Goal: Information Seeking & Learning: Learn about a topic

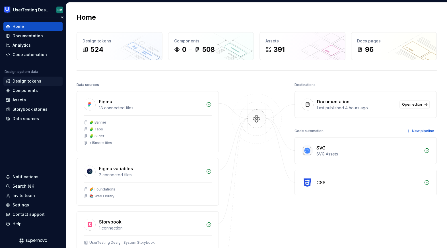
click at [36, 79] on div "Design tokens" at bounding box center [27, 81] width 29 height 6
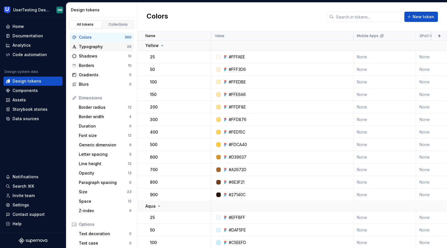
click at [105, 47] on div "Typography" at bounding box center [103, 47] width 48 height 6
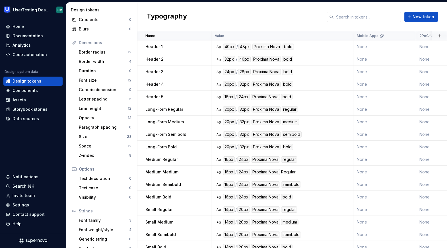
scroll to position [63, 0]
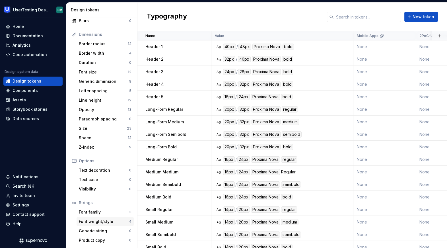
click at [103, 224] on div "Font weight/style 4" at bounding box center [104, 221] width 57 height 9
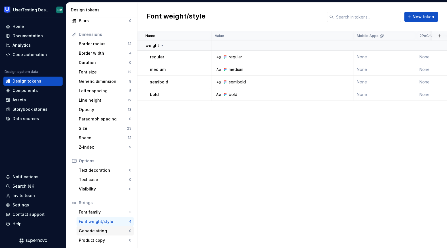
click at [101, 231] on div "Generic string" at bounding box center [104, 231] width 50 height 6
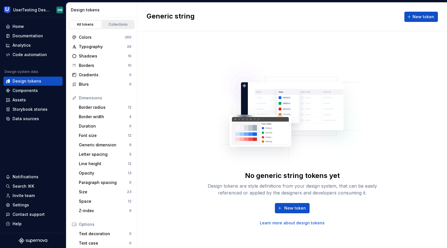
click at [108, 25] on div "Collections" at bounding box center [118, 24] width 28 height 5
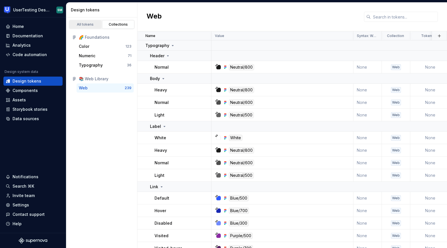
click at [92, 24] on div "All tokens" at bounding box center [85, 24] width 28 height 5
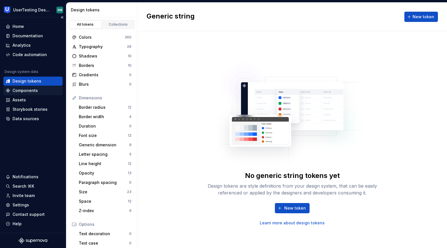
click at [52, 91] on div "Components" at bounding box center [33, 91] width 55 height 6
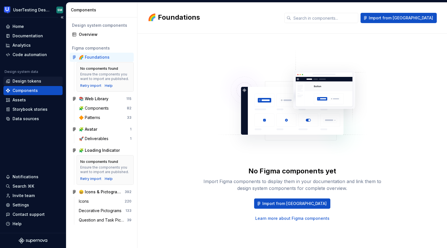
click at [35, 80] on div "Design tokens" at bounding box center [27, 81] width 29 height 6
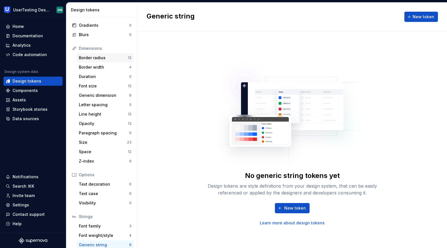
scroll to position [63, 0]
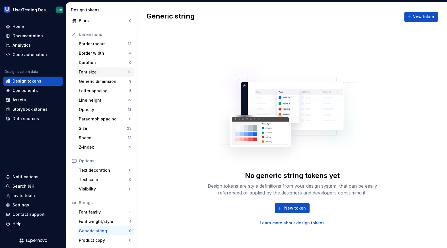
click at [96, 71] on div "Font size" at bounding box center [103, 72] width 49 height 6
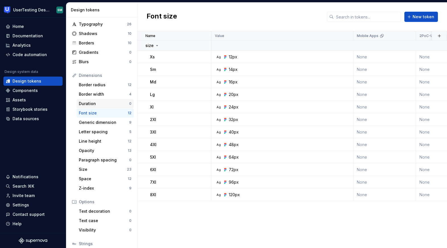
scroll to position [63, 0]
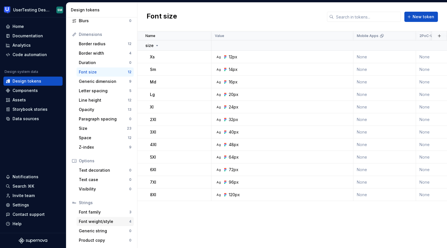
click at [98, 219] on div "Font weight/style" at bounding box center [104, 221] width 50 height 6
